Goal: Find specific page/section: Find specific page/section

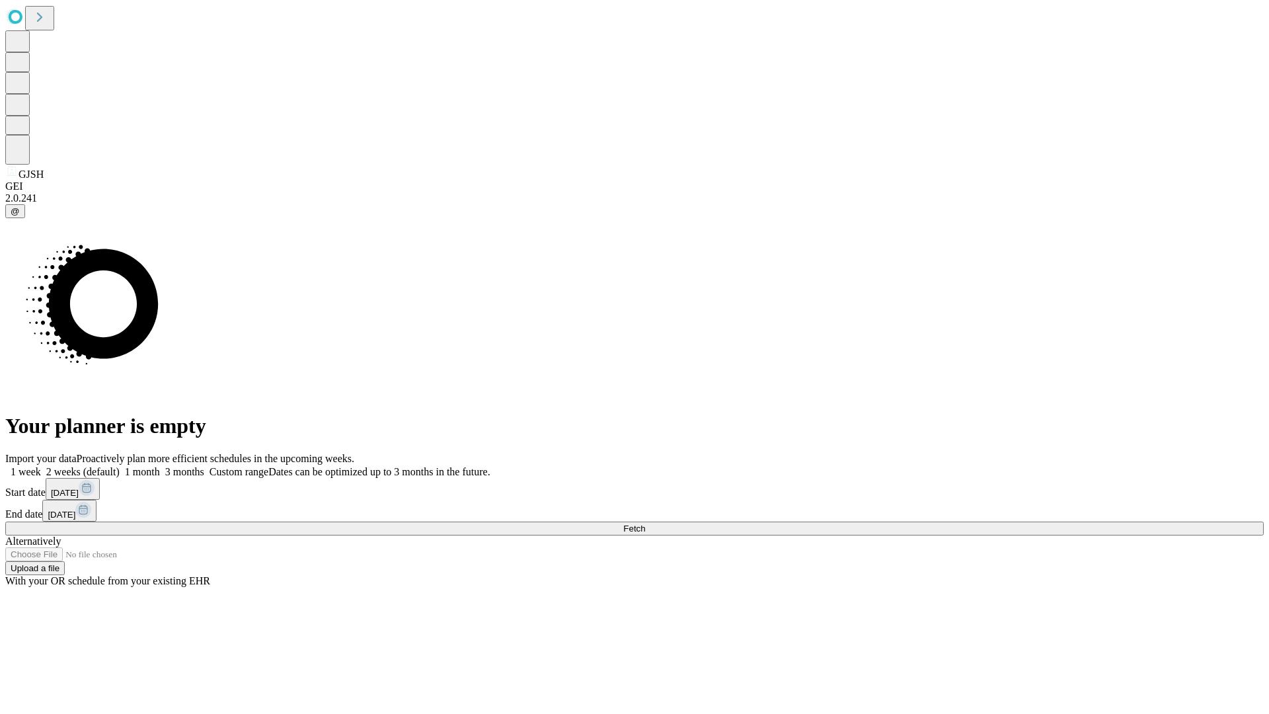
click at [645, 523] on span "Fetch" at bounding box center [634, 528] width 22 height 10
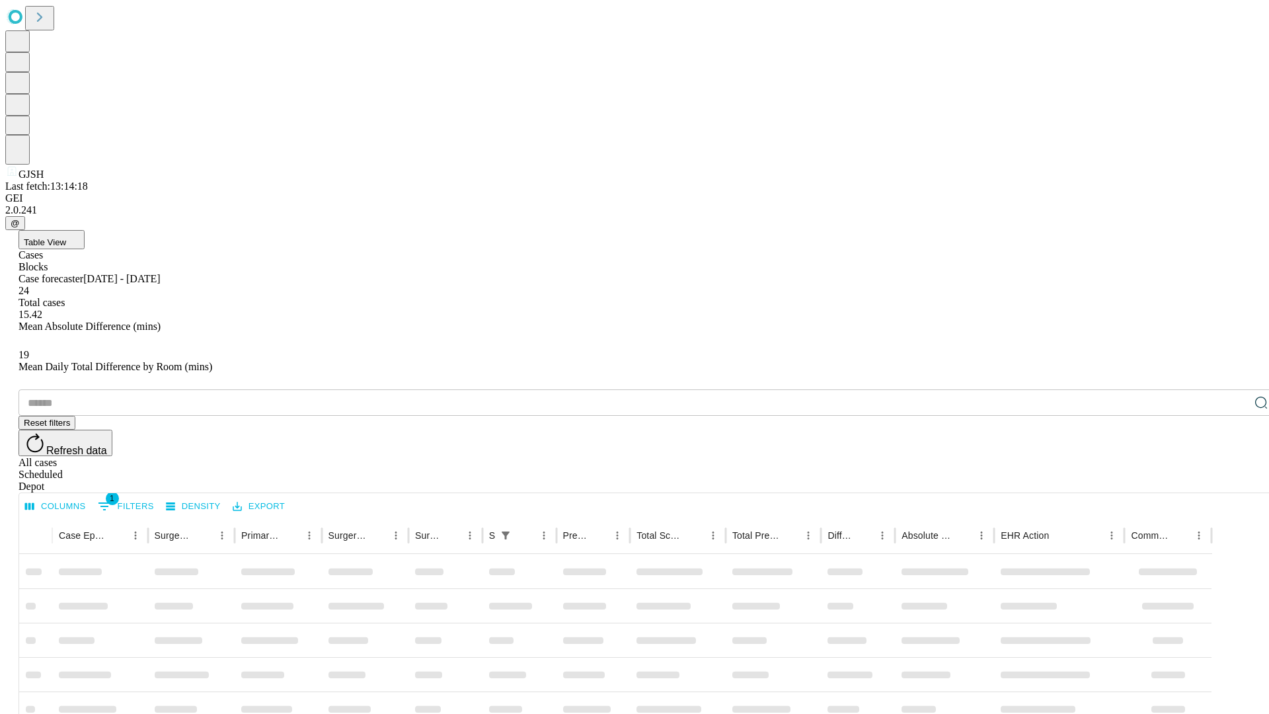
click at [1234, 480] on div "Depot" at bounding box center [648, 486] width 1258 height 12
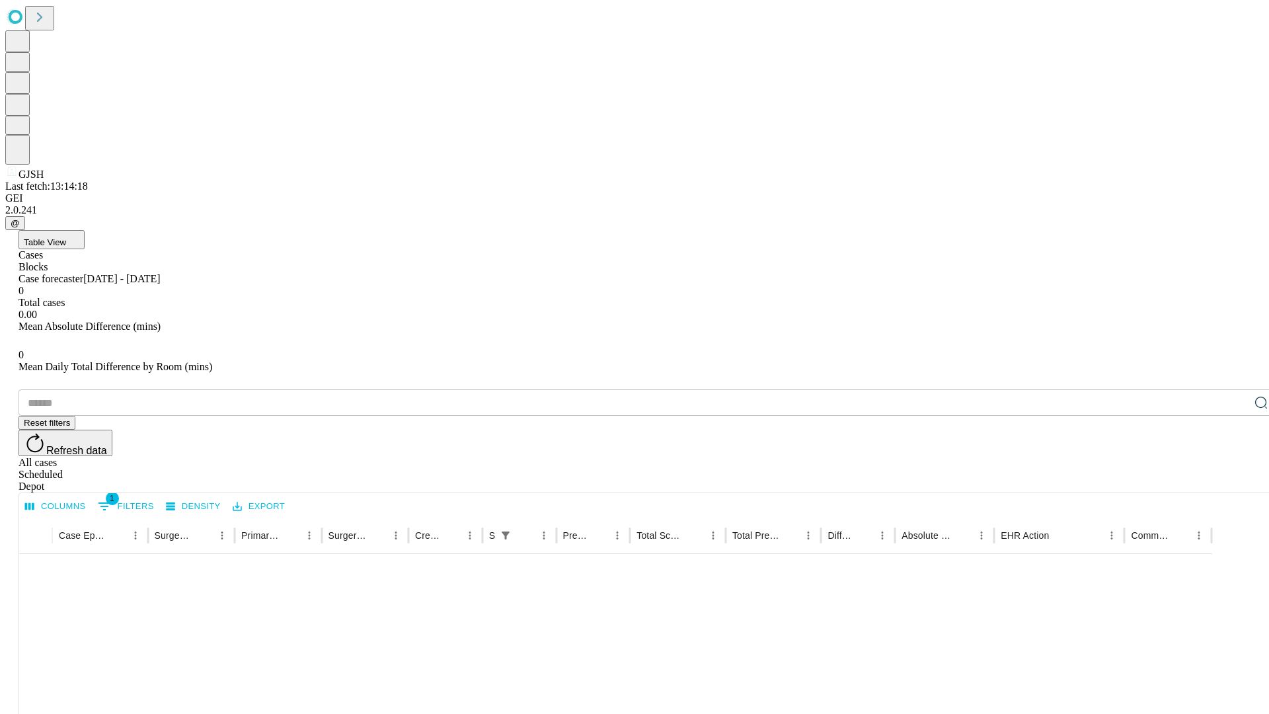
click at [1127, 457] on div "All cases" at bounding box center [648, 463] width 1258 height 12
